Goal: Task Accomplishment & Management: Use online tool/utility

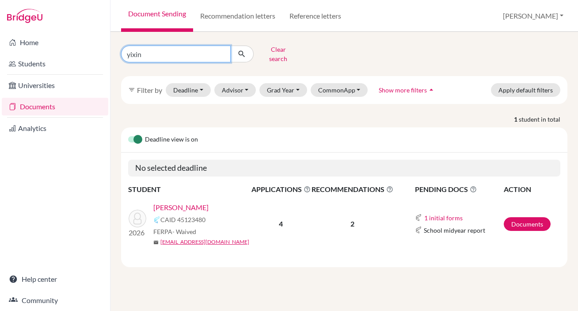
click at [223, 49] on input "yixin" at bounding box center [176, 54] width 110 height 17
type input "adv"
click at [246, 49] on icon "submit" at bounding box center [241, 53] width 9 height 9
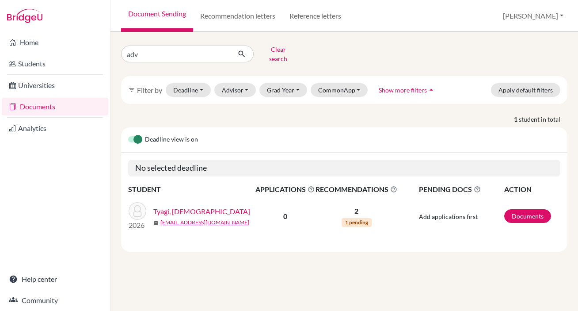
click at [178, 206] on link "Tyagi, [DEMOGRAPHIC_DATA]" at bounding box center [201, 211] width 97 height 11
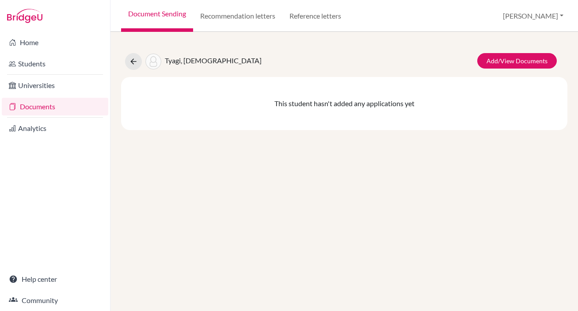
click at [527, 69] on div "Add/View Documents" at bounding box center [515, 61] width 96 height 17
click at [525, 58] on link "Add/View Documents" at bounding box center [517, 60] width 80 height 15
